Goal: Use online tool/utility: Utilize a website feature to perform a specific function

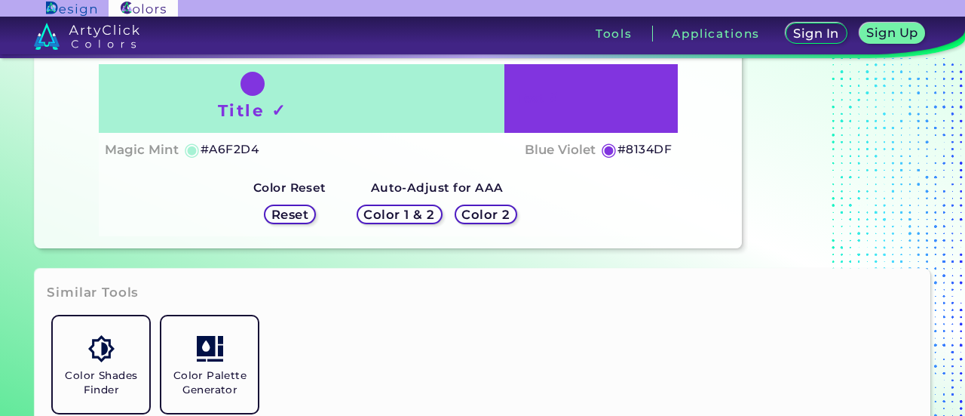
scroll to position [100, 0]
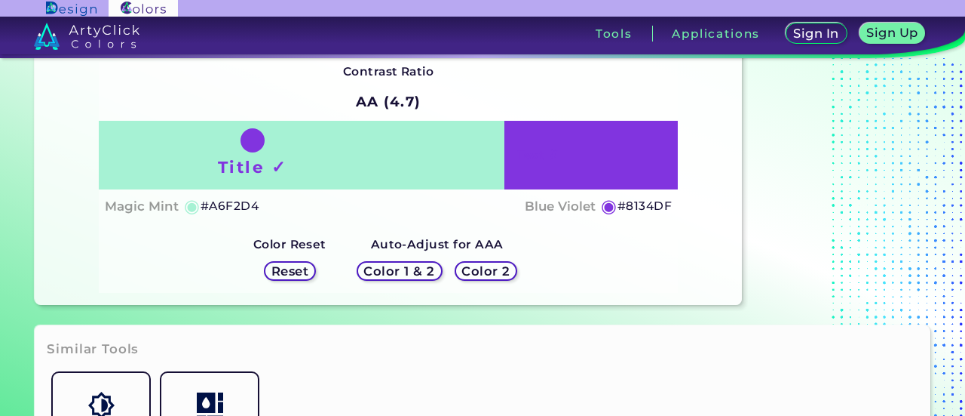
click at [303, 266] on h5 "Reset" at bounding box center [290, 270] width 34 height 11
click at [395, 271] on h5 "Color 1 & 2" at bounding box center [399, 270] width 65 height 11
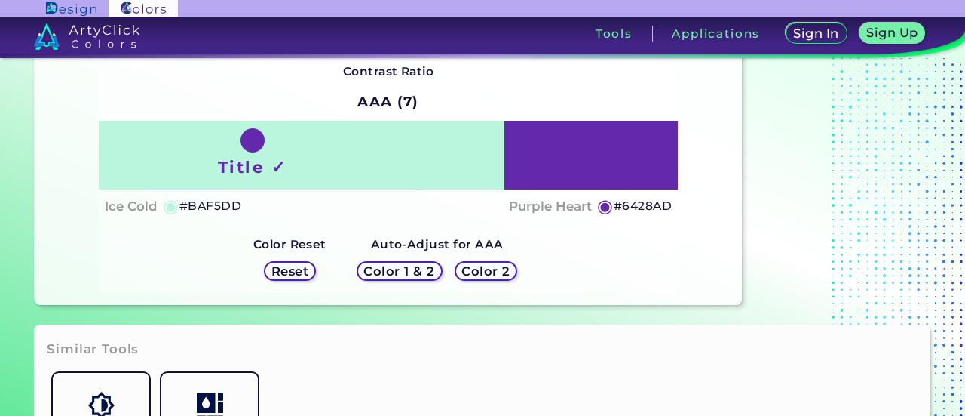
click at [397, 269] on h5 "Color 1 & 2" at bounding box center [399, 270] width 64 height 11
click at [483, 266] on h5 "Color 2" at bounding box center [486, 270] width 44 height 11
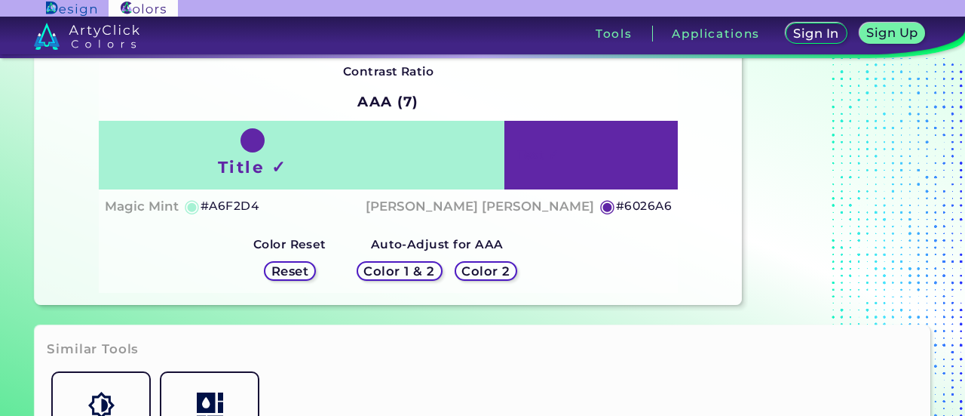
click at [413, 268] on h5 "Color 1 & 2" at bounding box center [399, 271] width 69 height 12
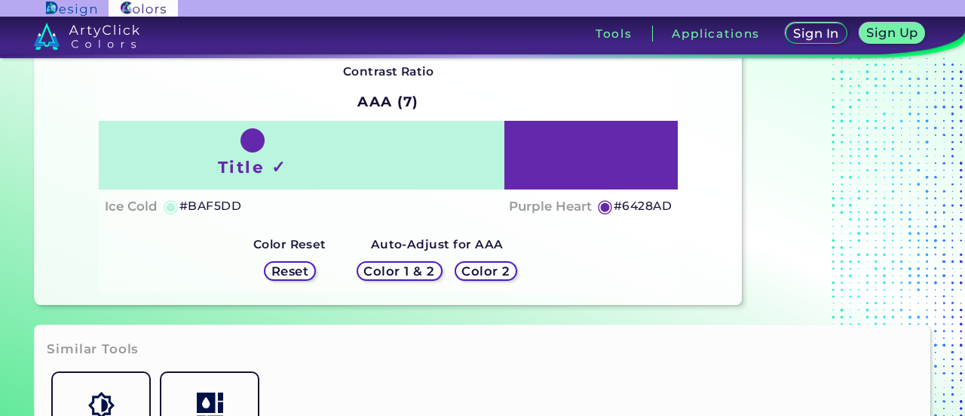
click at [469, 265] on h5 "Color 2" at bounding box center [486, 270] width 51 height 13
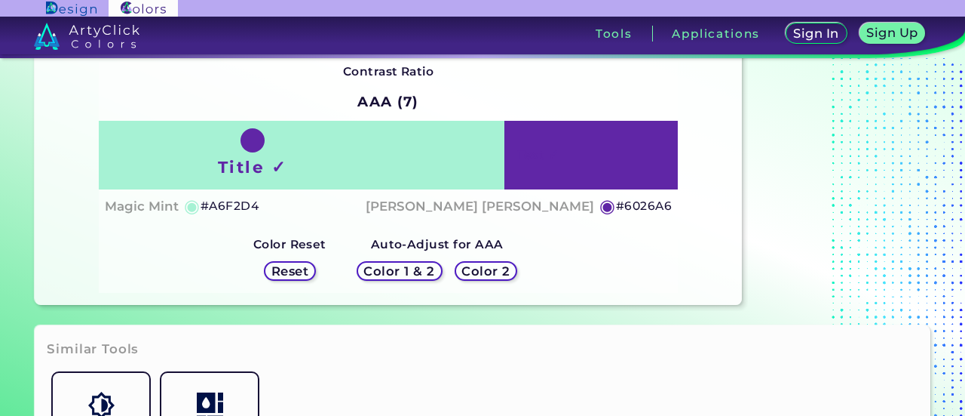
click at [428, 265] on h5 "Color 1 & 2" at bounding box center [399, 271] width 69 height 12
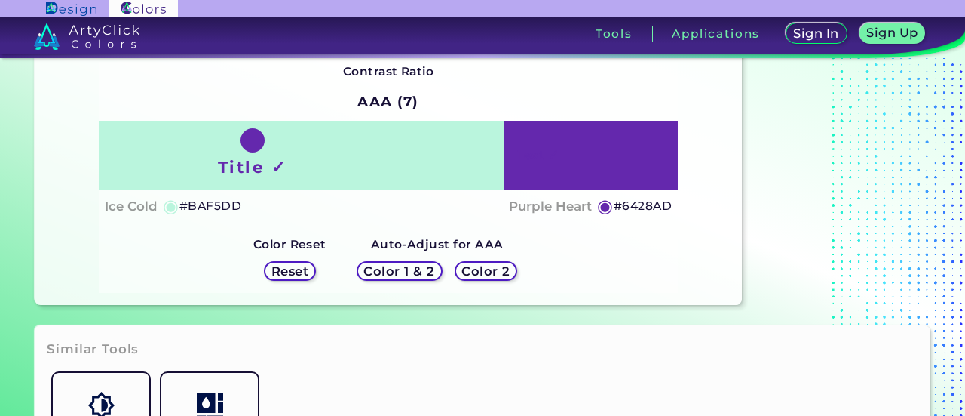
click at [616, 135] on div "Title ✓ Text ✓" at bounding box center [388, 155] width 579 height 68
click at [609, 210] on h5 "◉" at bounding box center [605, 206] width 17 height 18
drag, startPoint x: 641, startPoint y: 203, endPoint x: 667, endPoint y: 207, distance: 26.8
click at [667, 207] on h5 "#6428AD" at bounding box center [643, 206] width 58 height 20
copy h5 "[DATE]"
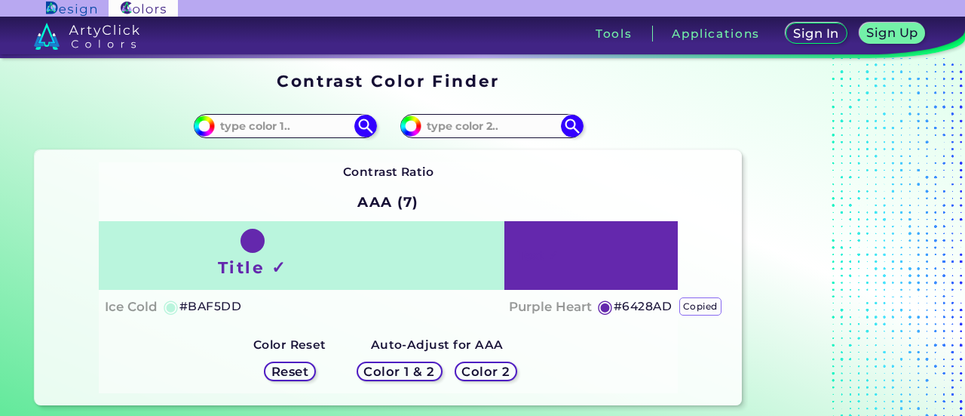
click at [506, 221] on div "Title ✓ Text ✓" at bounding box center [388, 255] width 579 height 68
click at [468, 121] on input at bounding box center [492, 125] width 140 height 20
click at [419, 126] on img at bounding box center [411, 126] width 23 height 23
click at [414, 127] on input "#8134df" at bounding box center [409, 124] width 19 height 19
type input "#503d66"
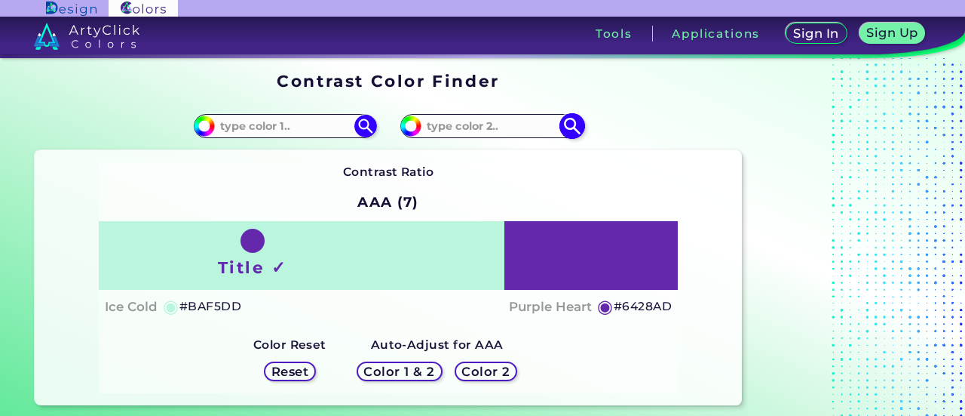
type input "#503D66"
type input "#4f3c68"
type input "#4F3C68"
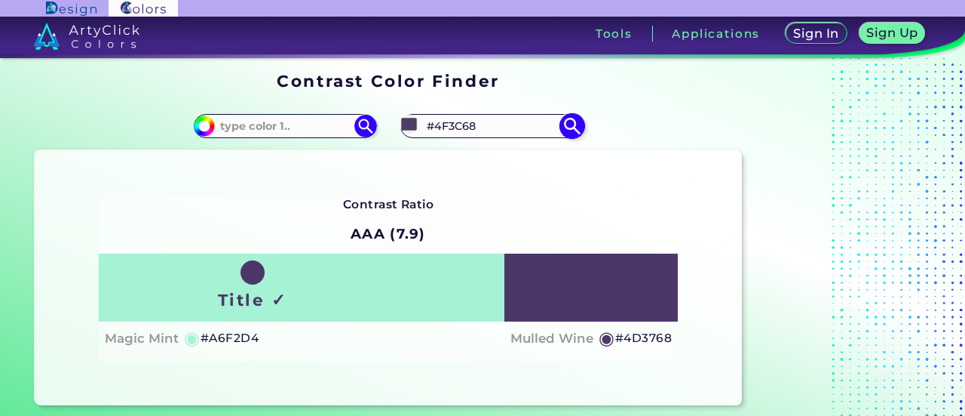
type input "#4a3069"
type input "#4A3069"
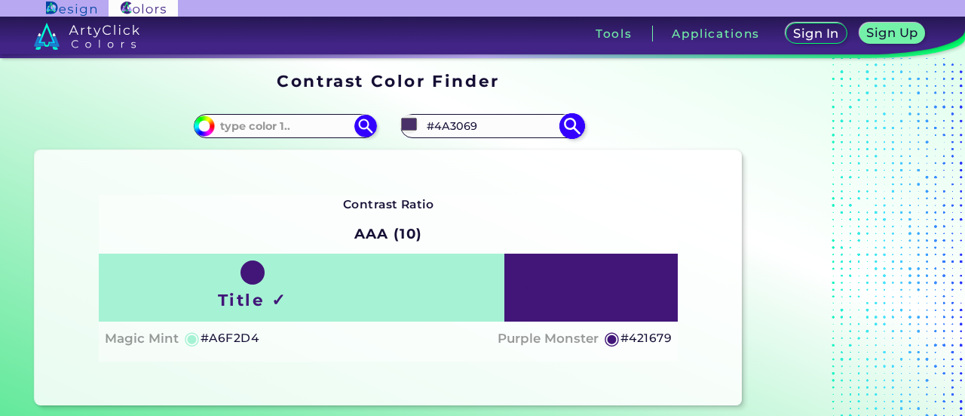
type input "#421679"
type input "#3d0a7b"
type input "#3D0A7B"
type input "#3d097c"
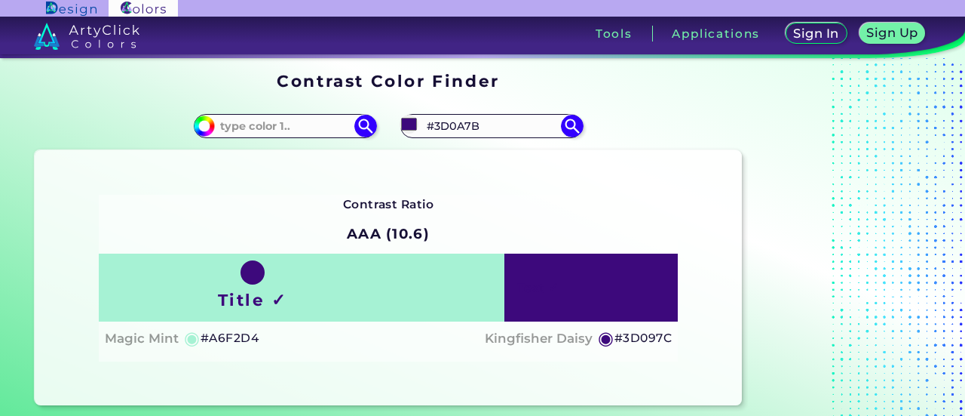
type input "#3D097C"
click at [604, 206] on div "Contrast Ratio AAA (10.6) Title ✓ Text ✓ Magic Mint ◉ #A6F2D4 ◉" at bounding box center [388, 278] width 579 height 167
click at [207, 124] on input "#a6f2d4" at bounding box center [202, 124] width 19 height 19
type input "#2d5344"
type input "#2D5344"
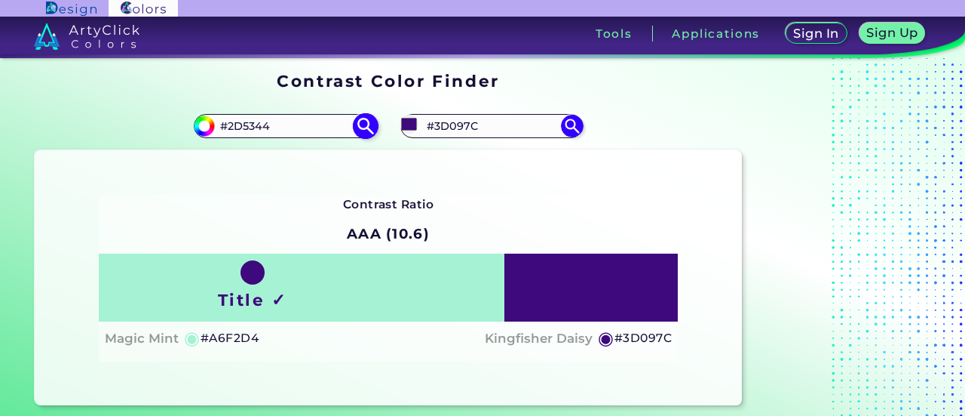
type input "#2d5243"
type input "#2D5243"
type input "#2e5243"
type input "#2E5243"
type input "#2f5143"
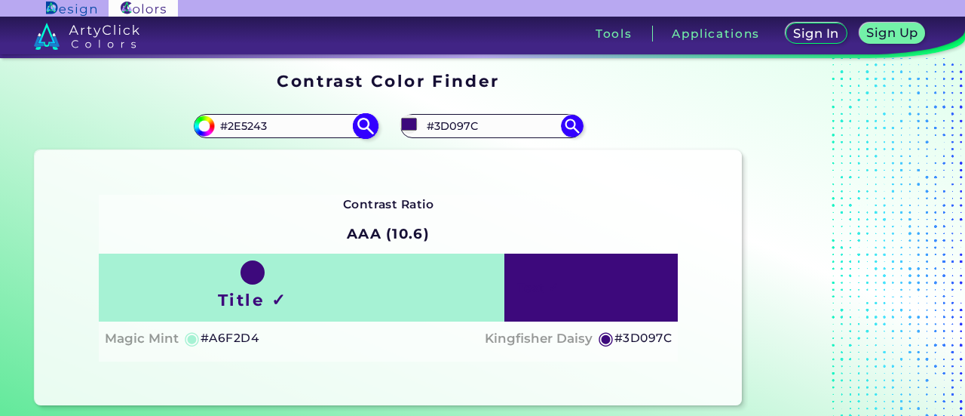
type input "#2F5143"
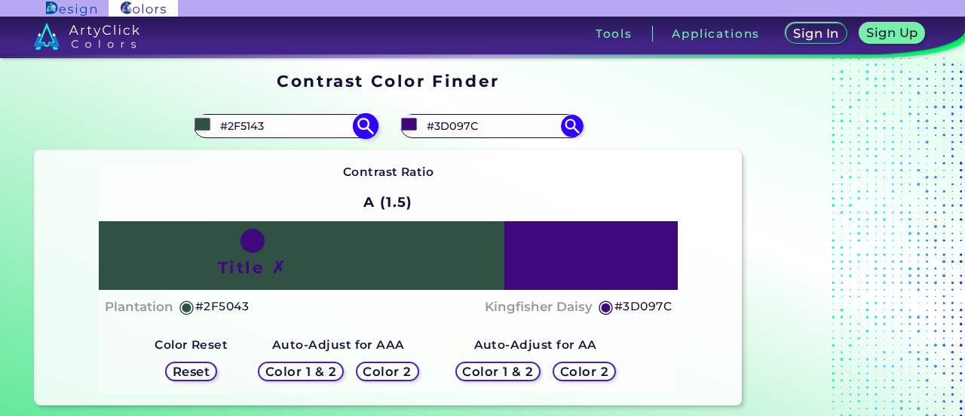
type input "#2f5043"
type input "#2F5043"
type input "#335245"
type input "#476257"
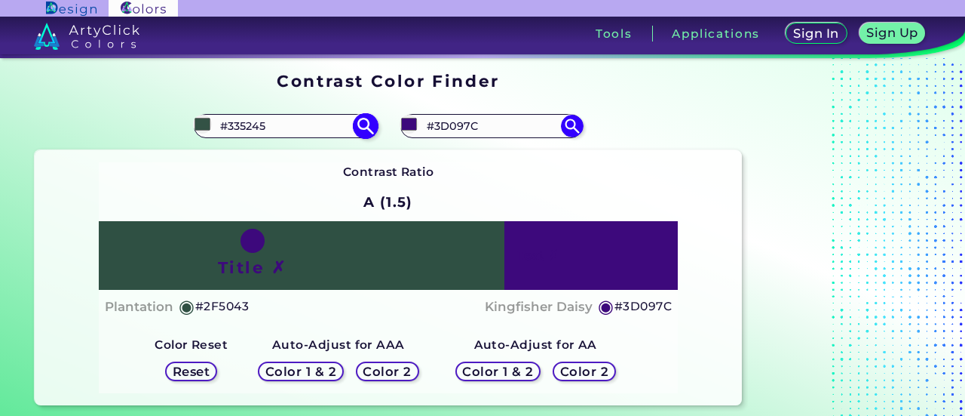
type input "#476257"
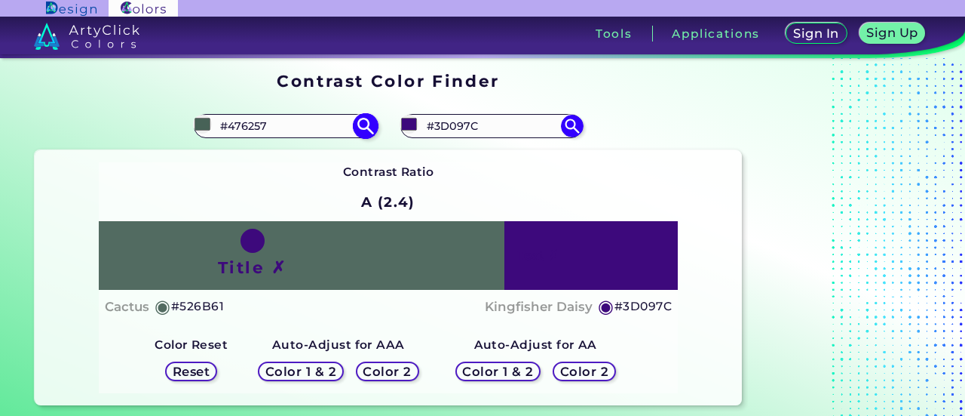
type input "#6c847a"
type input "#6C847A"
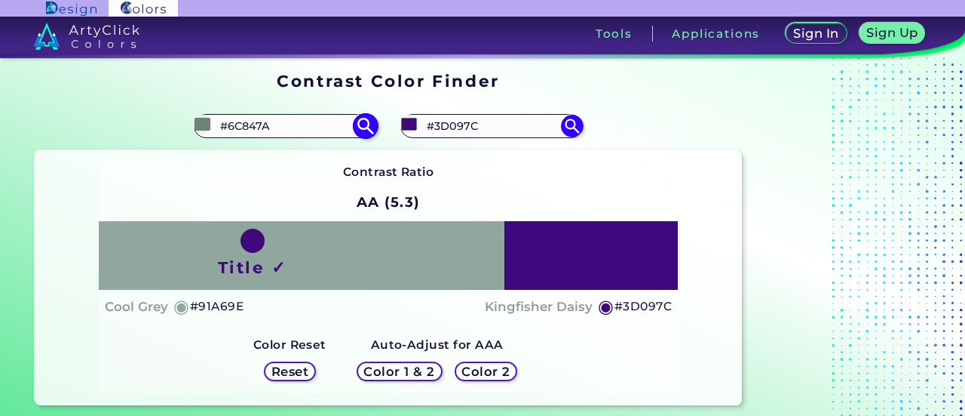
type input "#91a69e"
type input "#91A69E"
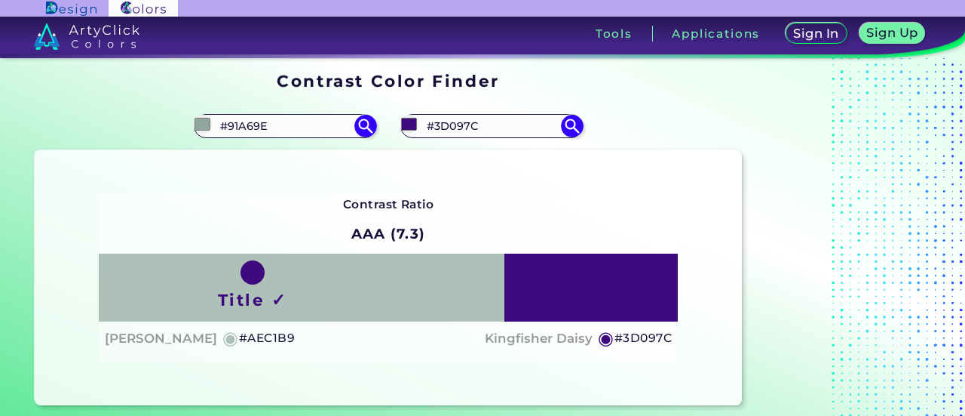
type input "#b8c7c1"
type input "#B8C7C1"
type input "#c3d0cb"
type input "#C3D0CB"
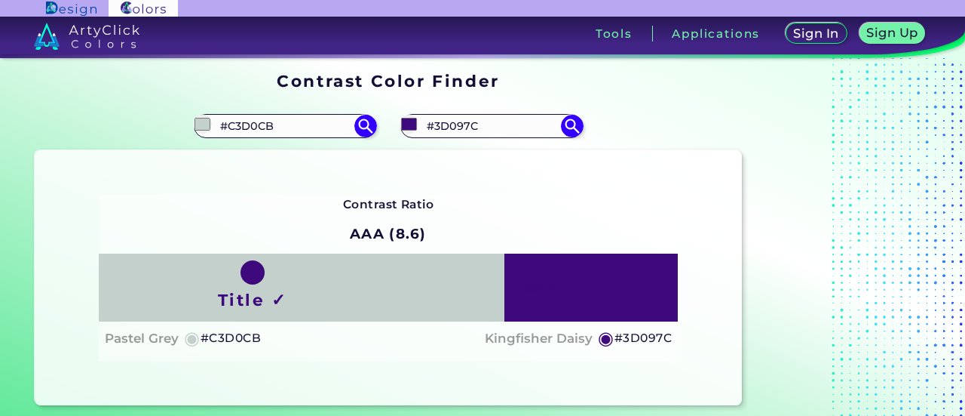
type input "#c3d0cb"
click at [427, 373] on div "Contrast Ratio AAA (8.6) Title ✓ Text ✓ Pastel Grey ◉ #C3D0CB Kingfisher Daisy ◉" at bounding box center [388, 277] width 707 height 255
